Goal: Obtain resource: Obtain resource

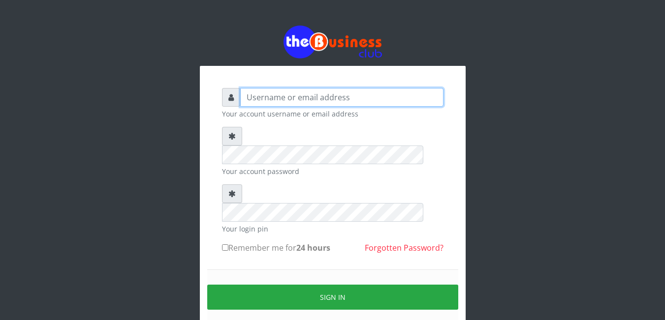
type input "agbitaf2@gmail.com"
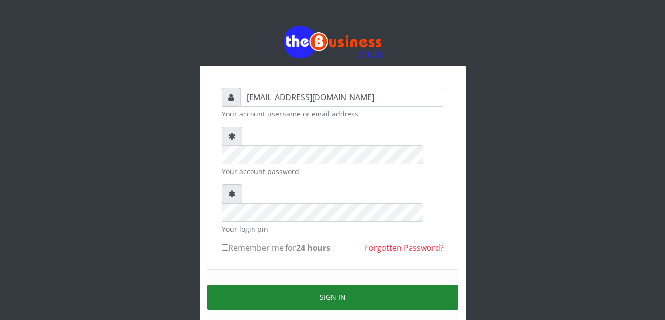
click at [301, 285] on button "Sign in" at bounding box center [332, 297] width 251 height 25
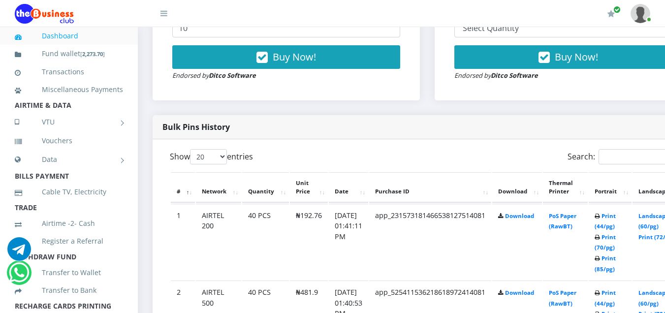
scroll to position [412, 0]
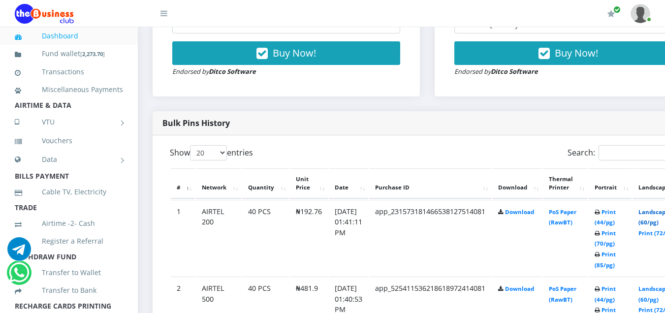
click at [655, 213] on link "Landscape (60/pg)" at bounding box center [653, 217] width 31 height 18
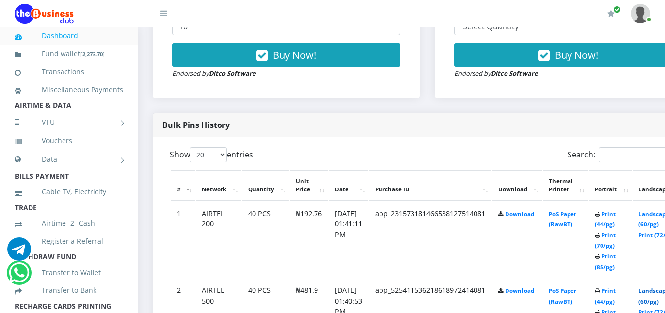
click at [658, 294] on link "Landscape (60/pg)" at bounding box center [653, 296] width 31 height 18
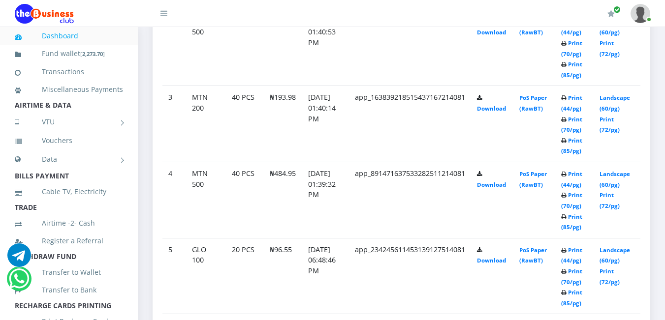
scroll to position [712, 0]
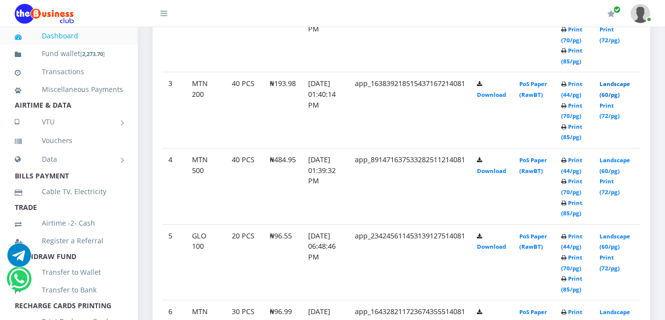
click at [611, 83] on link "Landscape (60/pg)" at bounding box center [614, 89] width 31 height 18
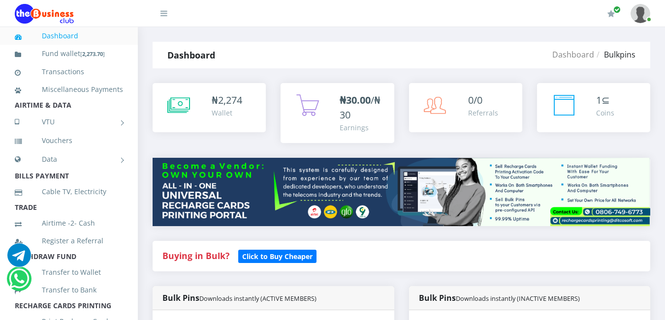
scroll to position [649, 0]
